Goal: Task Accomplishment & Management: Manage account settings

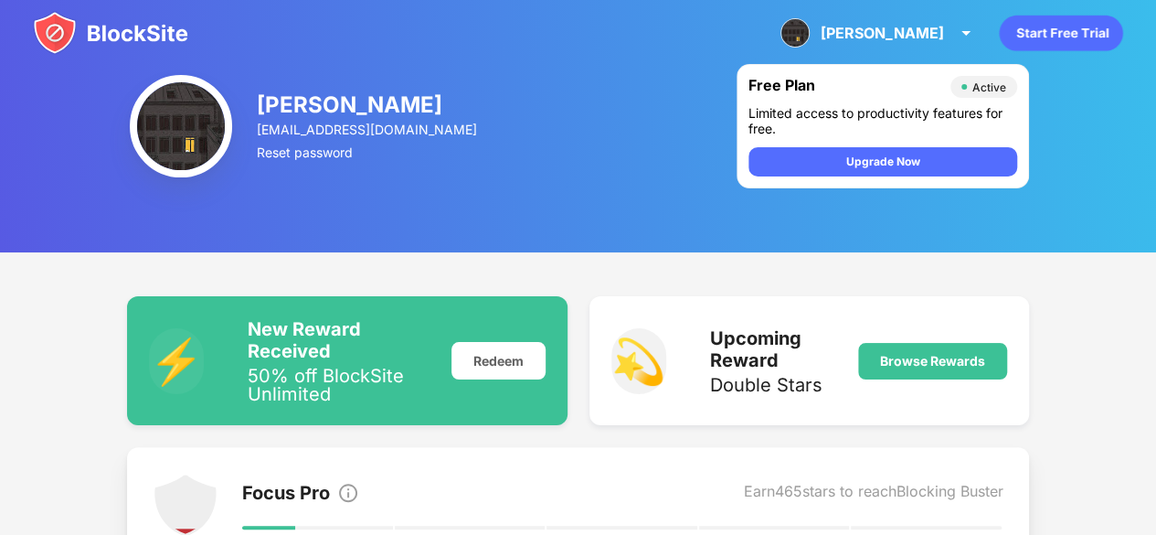
click at [113, 37] on img at bounding box center [110, 33] width 155 height 44
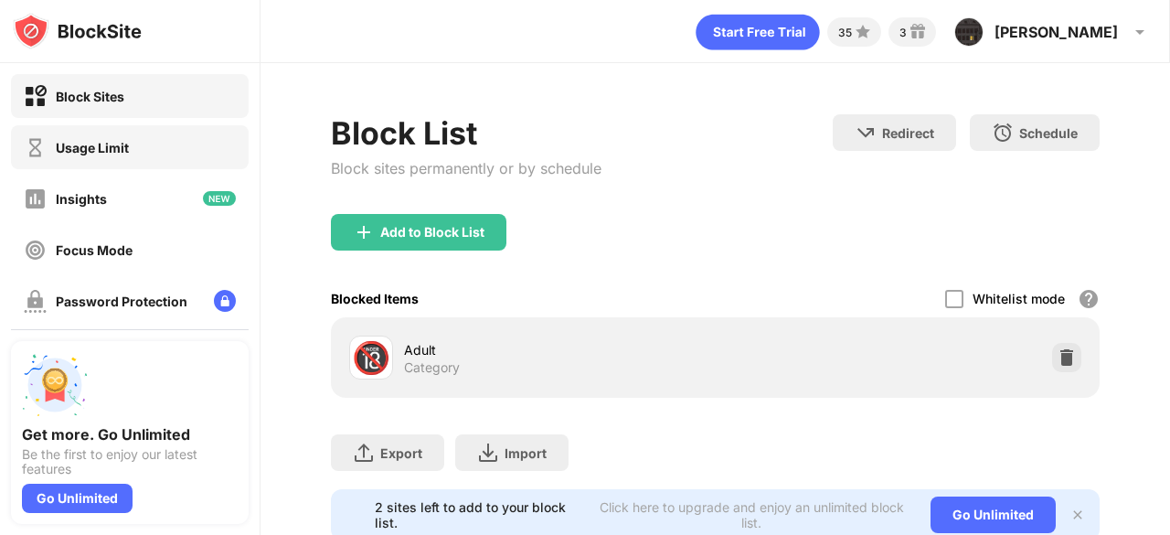
click at [99, 148] on div "Usage Limit" at bounding box center [92, 148] width 73 height 16
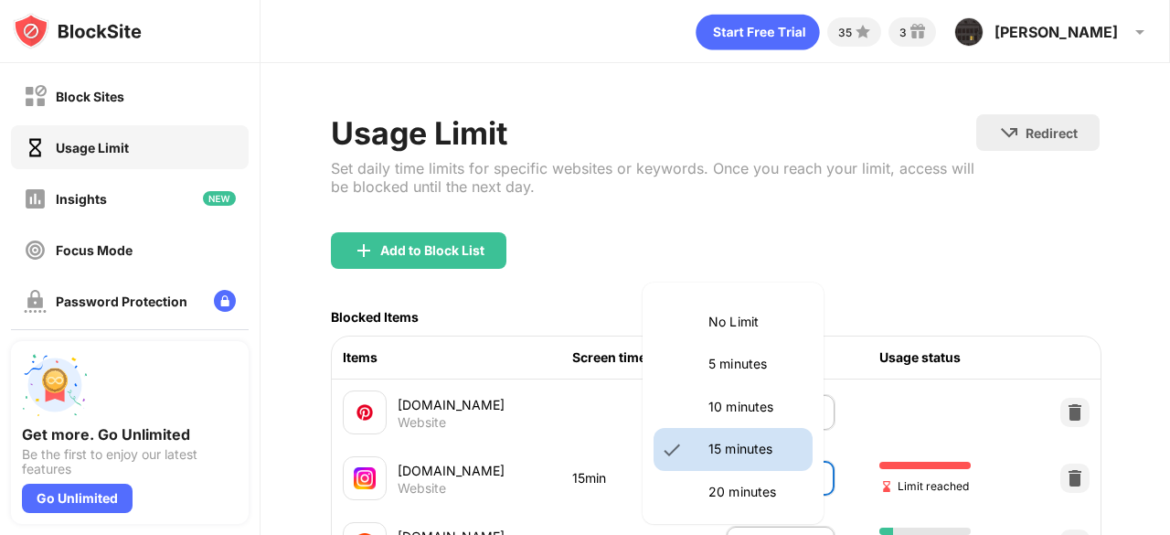
click at [749, 476] on body "Block Sites Usage Limit Insights Focus Mode Password Protection Custom Block Pa…" at bounding box center [585, 267] width 1170 height 535
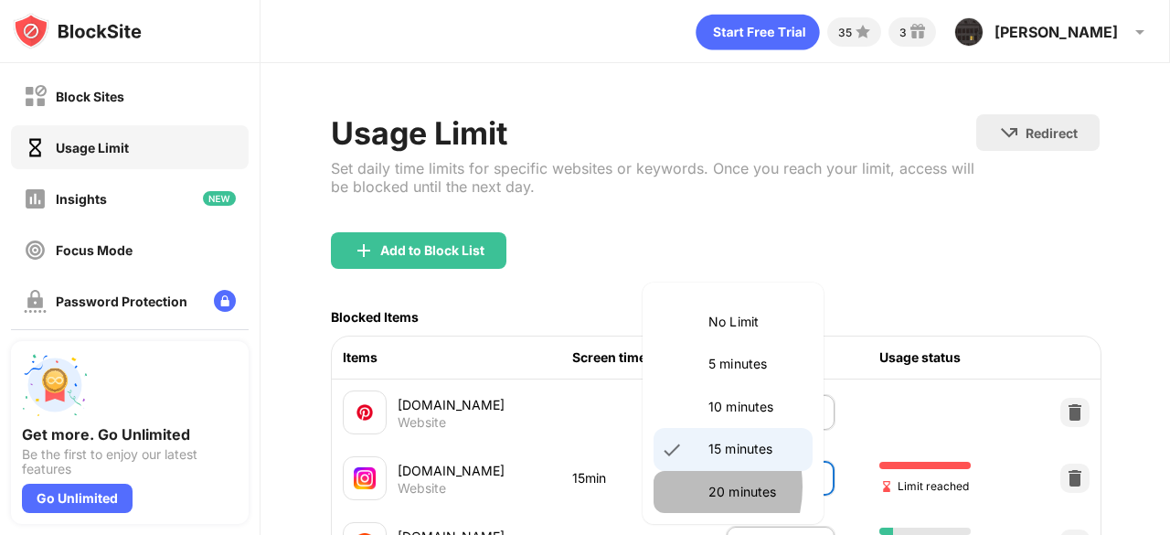
click at [680, 487] on li "20 minutes" at bounding box center [732, 492] width 159 height 42
type input "**"
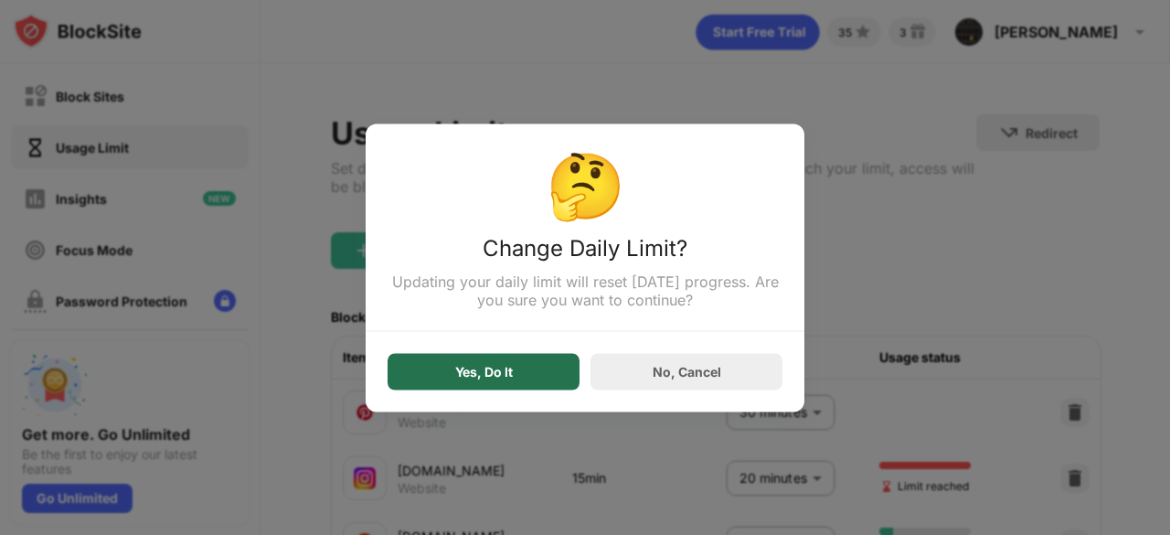
click at [471, 387] on div "Yes, Do It" at bounding box center [484, 371] width 192 height 37
